Goal: Task Accomplishment & Management: Complete application form

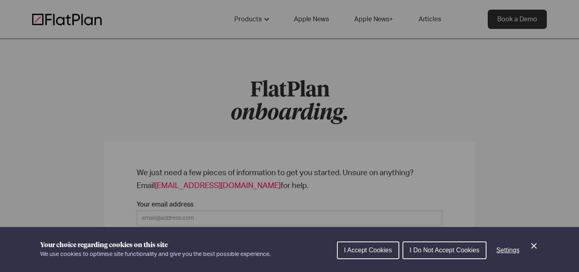
click at [389, 254] on button "I Accept Cookies" at bounding box center [368, 251] width 62 height 18
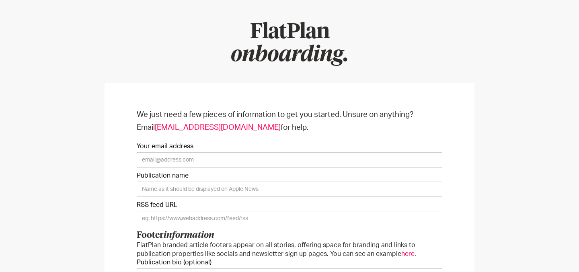
scroll to position [58, 0]
click at [209, 162] on input "Your email address" at bounding box center [290, 160] width 306 height 15
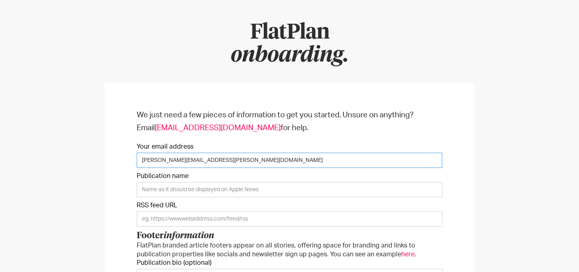
type input "[PERSON_NAME][EMAIL_ADDRESS][PERSON_NAME][DOMAIN_NAME]"
type input "World Soccer"
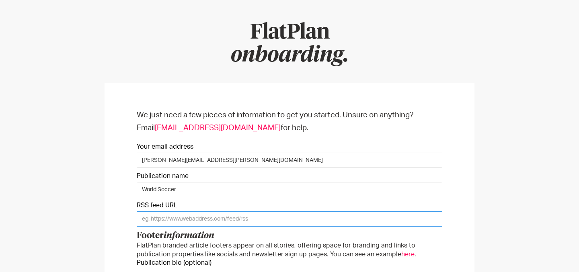
paste input "[URL][DOMAIN_NAME]"
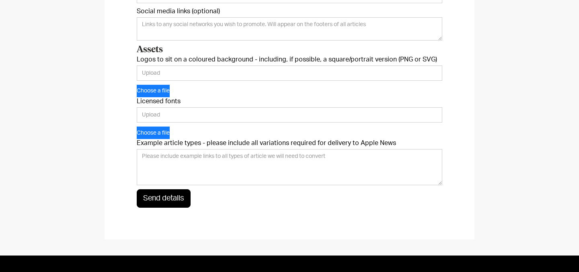
scroll to position [429, 0]
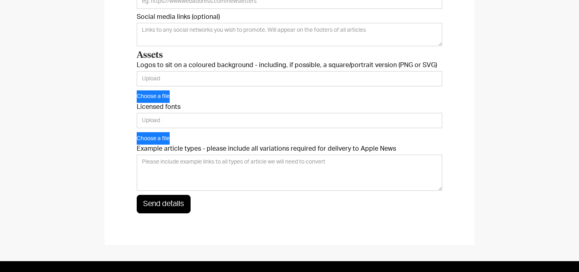
type input "[URL][DOMAIN_NAME]"
click at [157, 163] on textarea "Example article types - please include all variations required for delivery to …" at bounding box center [290, 173] width 306 height 36
paste textarea "[URL][DOMAIN_NAME][PERSON_NAME]"
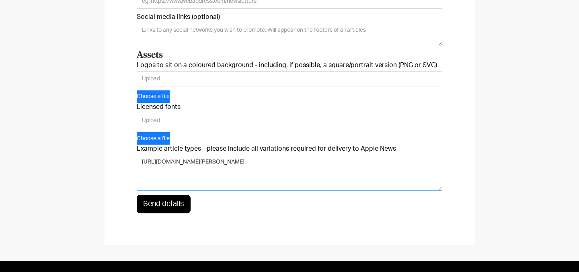
type textarea "[URL][DOMAIN_NAME][PERSON_NAME]"
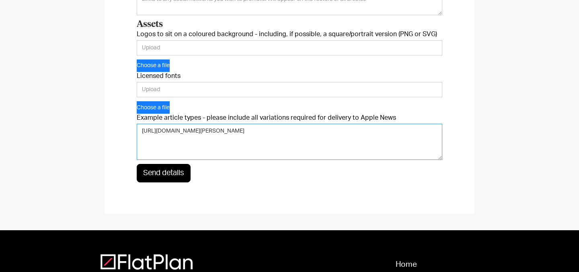
scroll to position [562, 0]
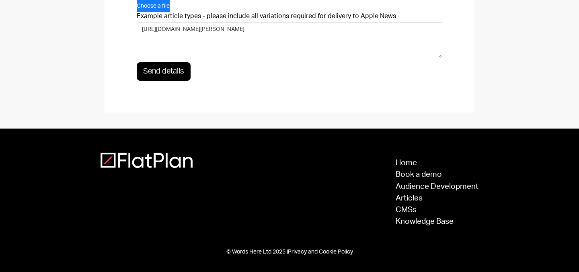
click at [158, 76] on input "Send details" at bounding box center [164, 71] width 54 height 18
type input "Please wait..."
